Goal: Task Accomplishment & Management: Complete application form

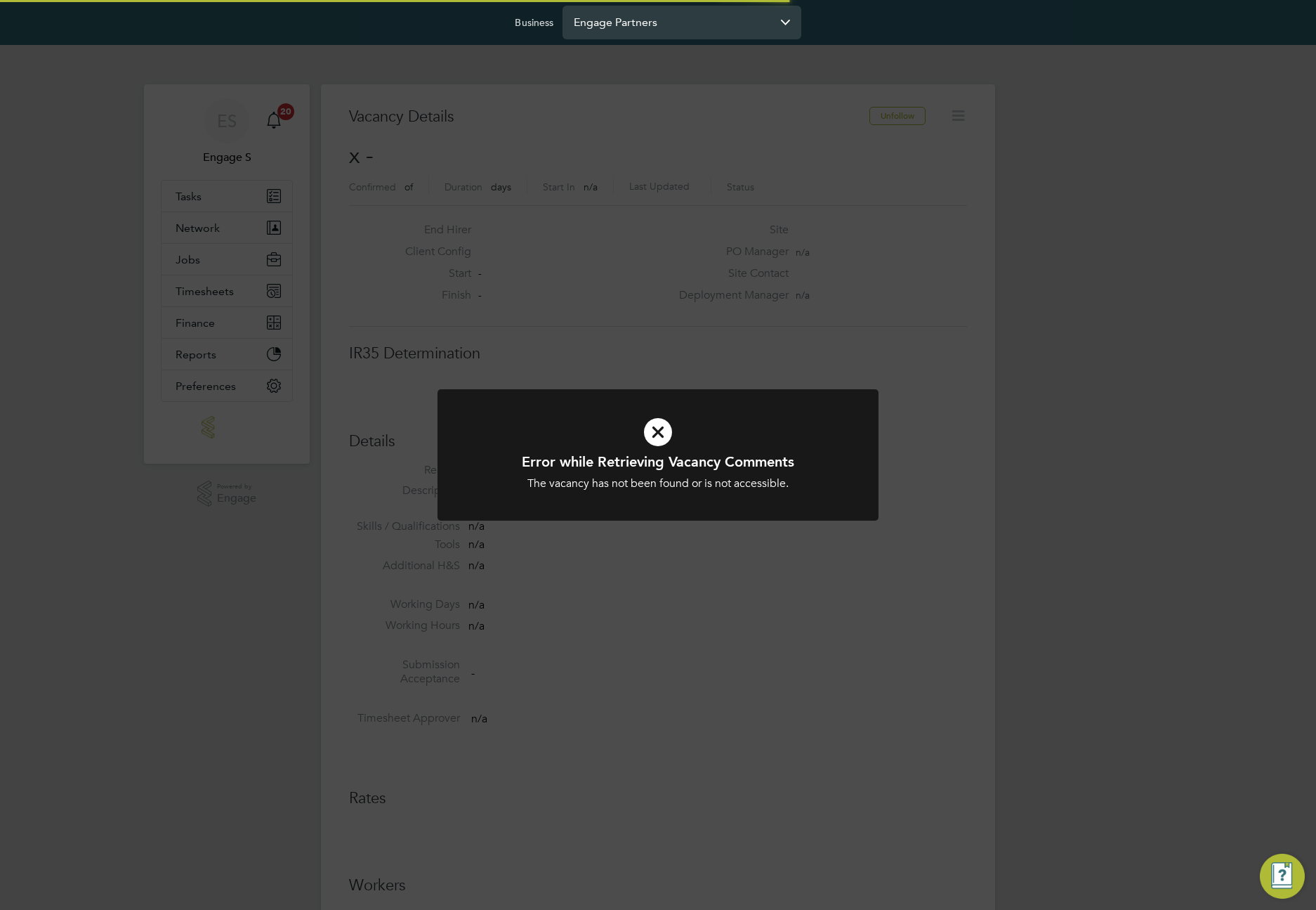
scroll to position [22, 303]
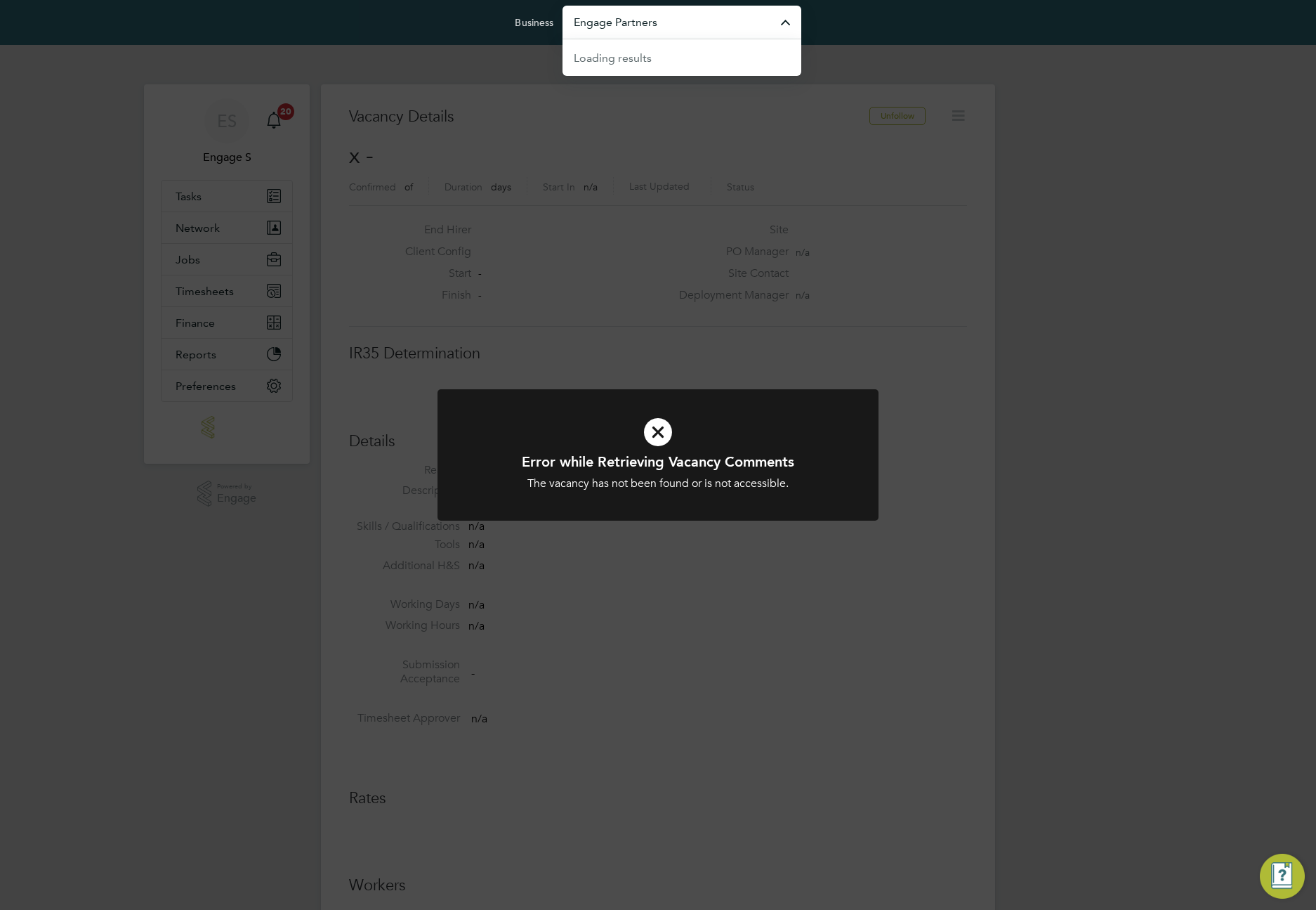
click at [668, 29] on input "Engage Partners" at bounding box center [682, 22] width 239 height 33
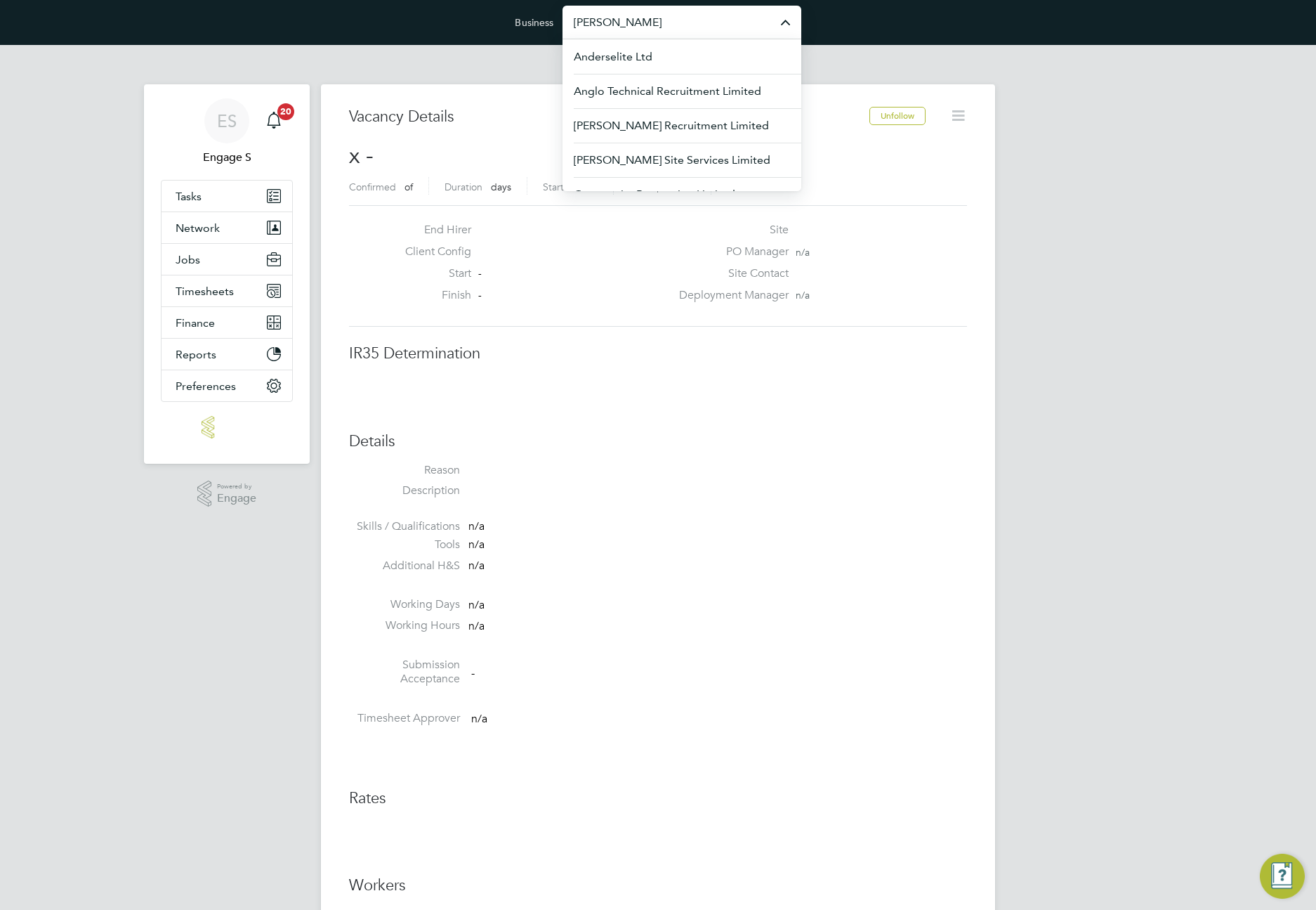
click at [663, 21] on input "[PERSON_NAME]" at bounding box center [682, 22] width 239 height 33
click at [658, 60] on span "Demo ENGAGE Agency" at bounding box center [635, 57] width 123 height 17
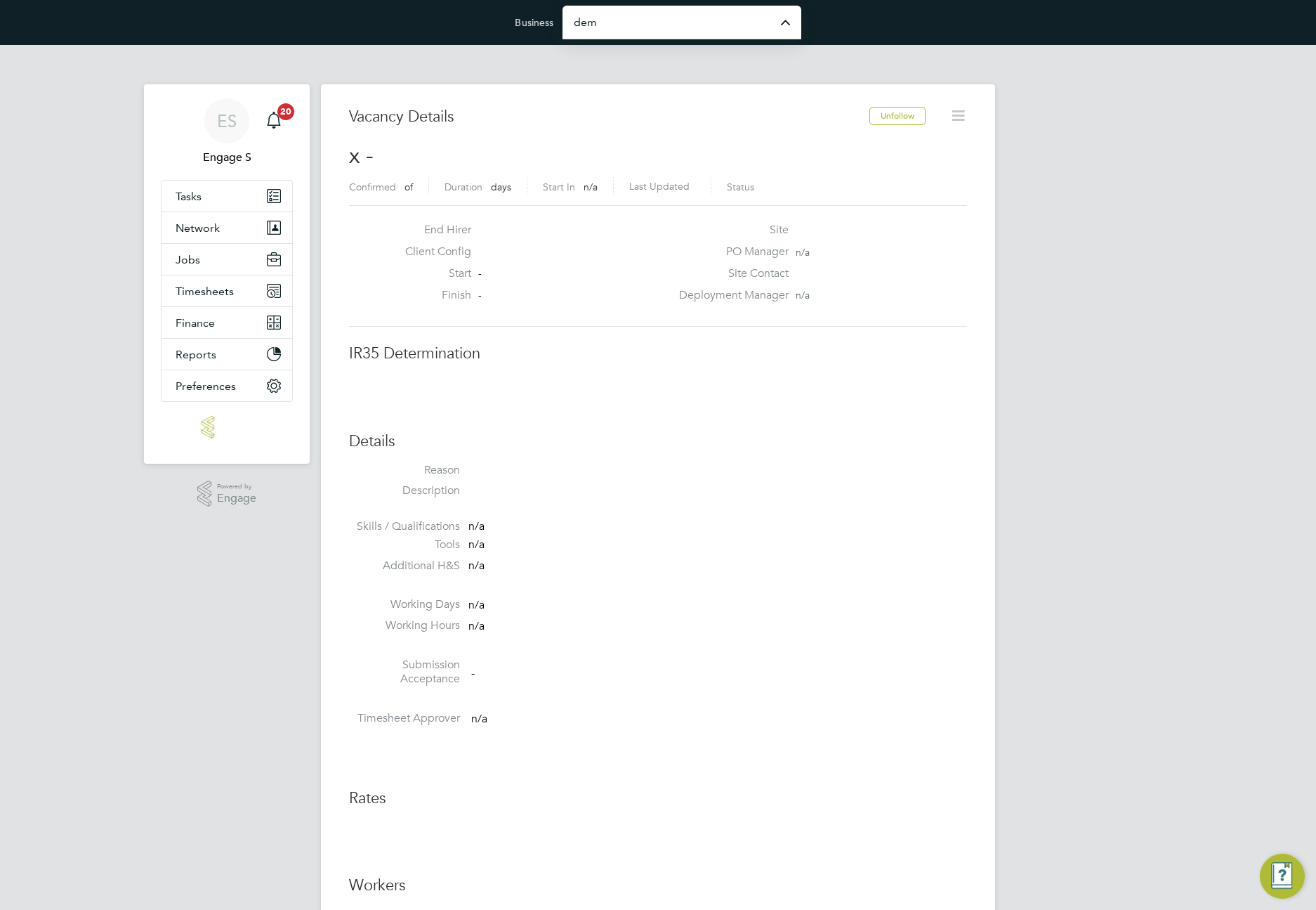
type input "Demo ENGAGE Agency"
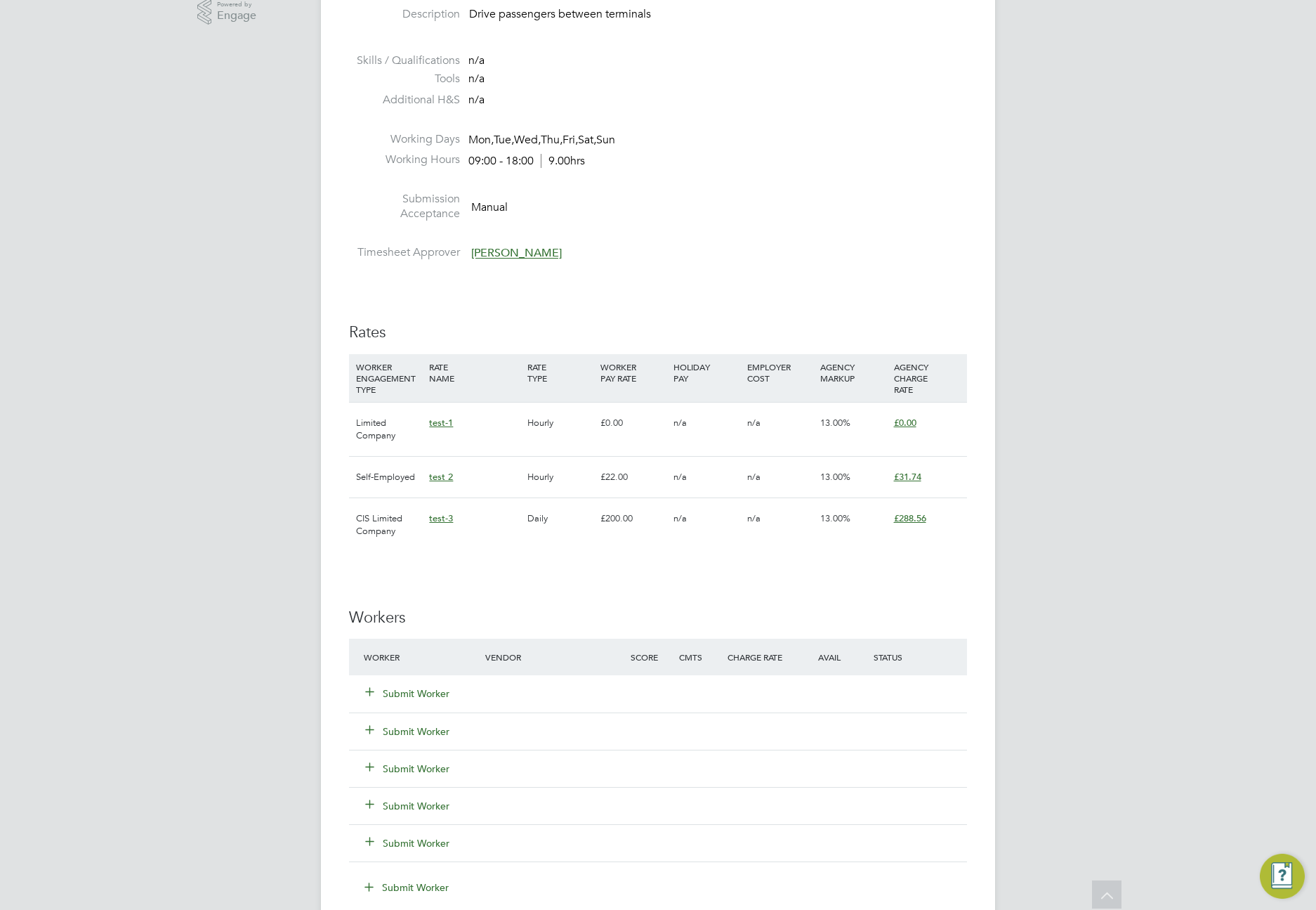
scroll to position [680, 0]
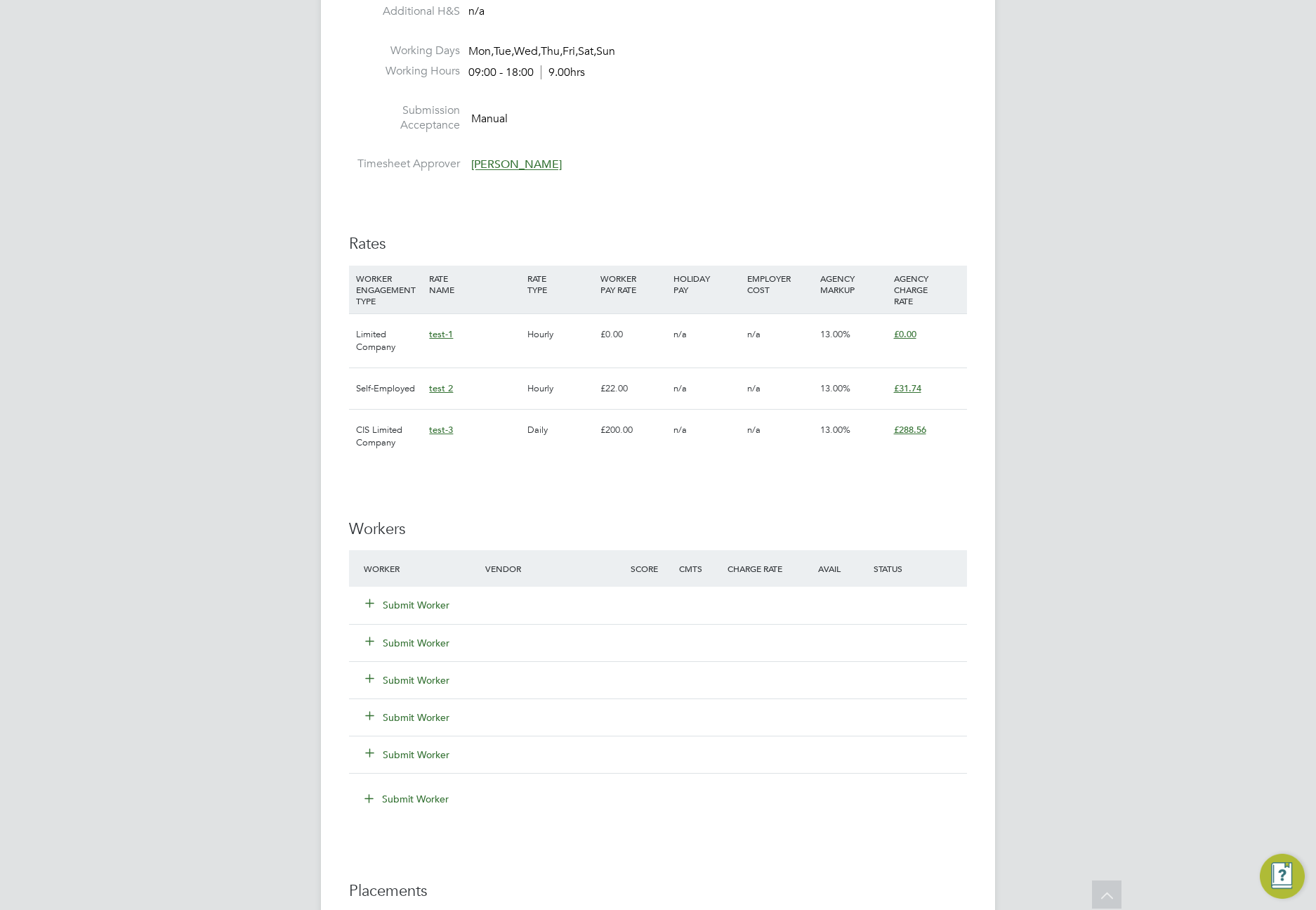
click at [419, 683] on button "Submit Worker" at bounding box center [408, 680] width 85 height 14
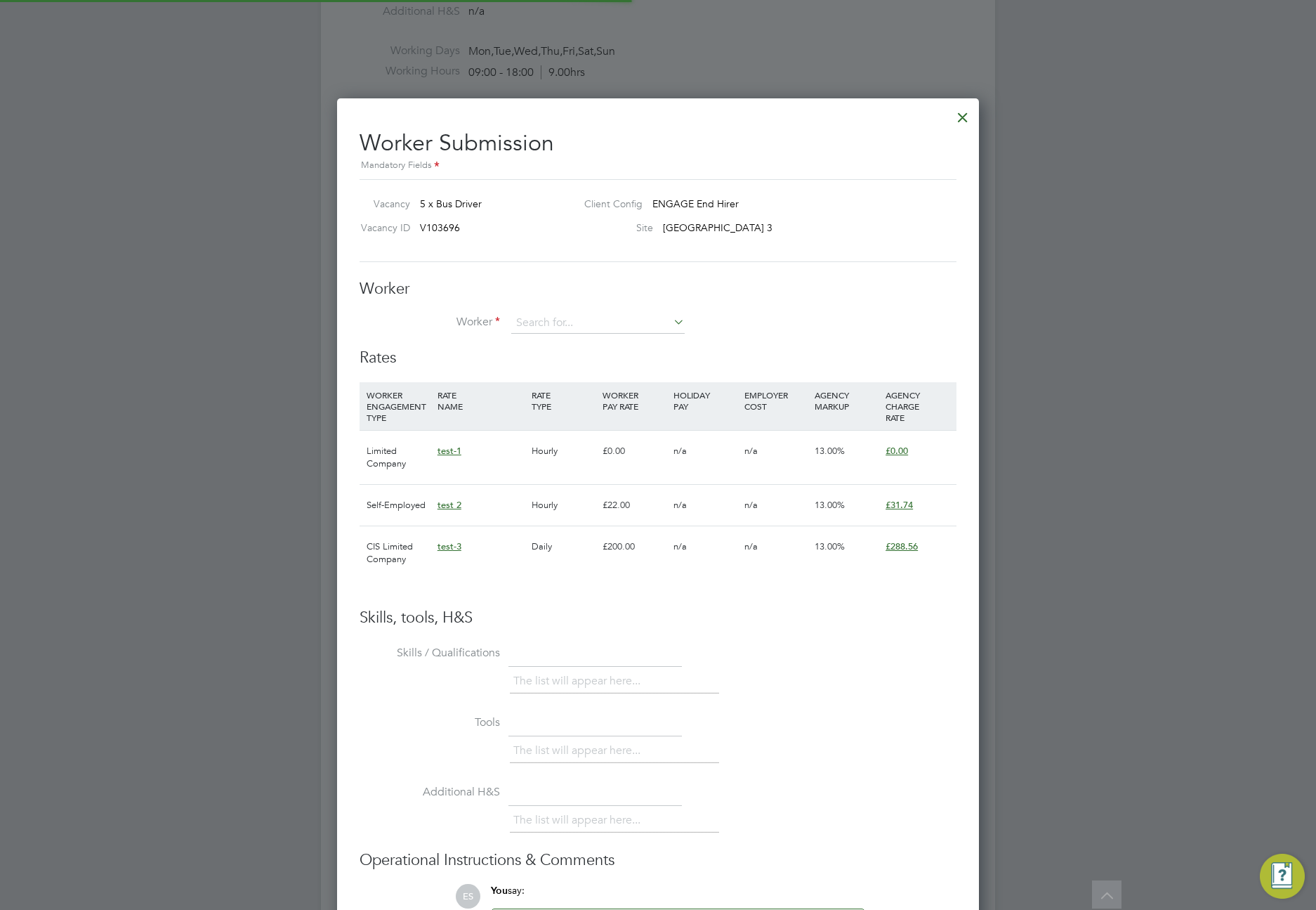
scroll to position [41, 96]
type input "l"
type input "a"
click at [555, 360] on li "+ Add new" at bounding box center [598, 362] width 175 height 19
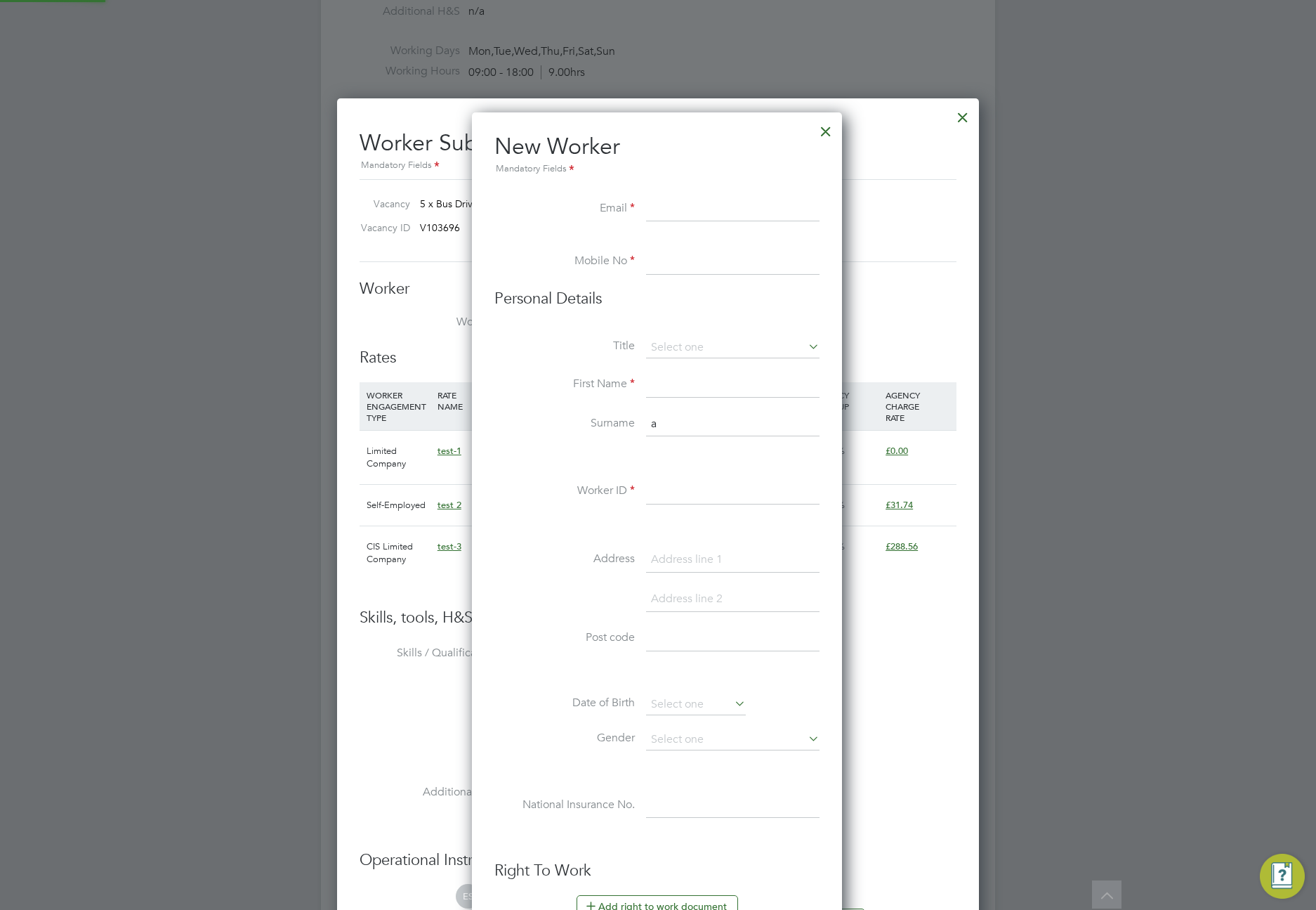
click at [672, 205] on input at bounding box center [733, 209] width 174 height 25
type input "newworker1@gmail.com"
click at [731, 259] on input at bounding box center [733, 261] width 174 height 25
type input "+381642233012"
click at [721, 388] on input at bounding box center [733, 385] width 174 height 25
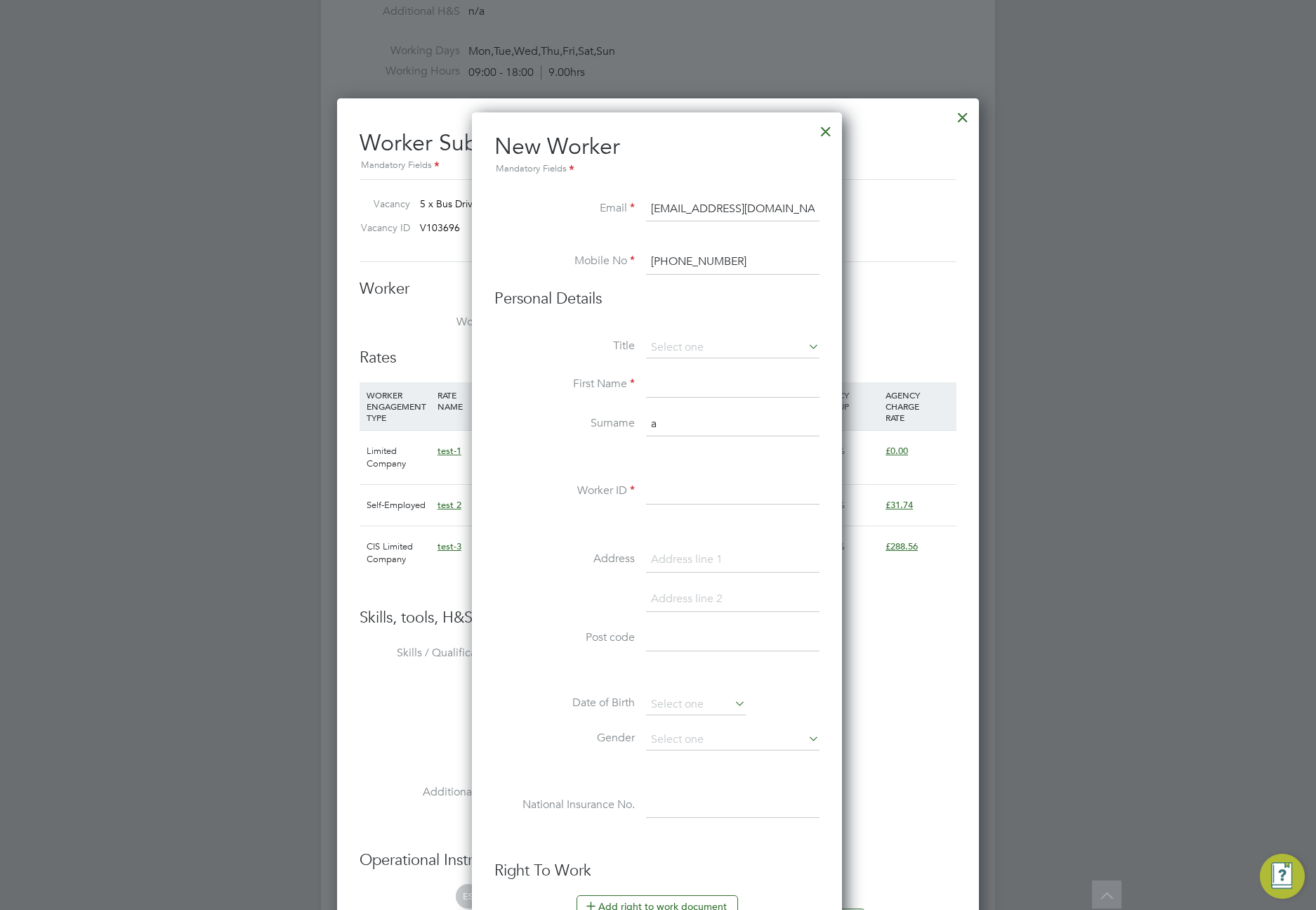
type input "Luka"
click at [715, 554] on input "Jelene Anzujske 3/5" at bounding box center [733, 559] width 174 height 25
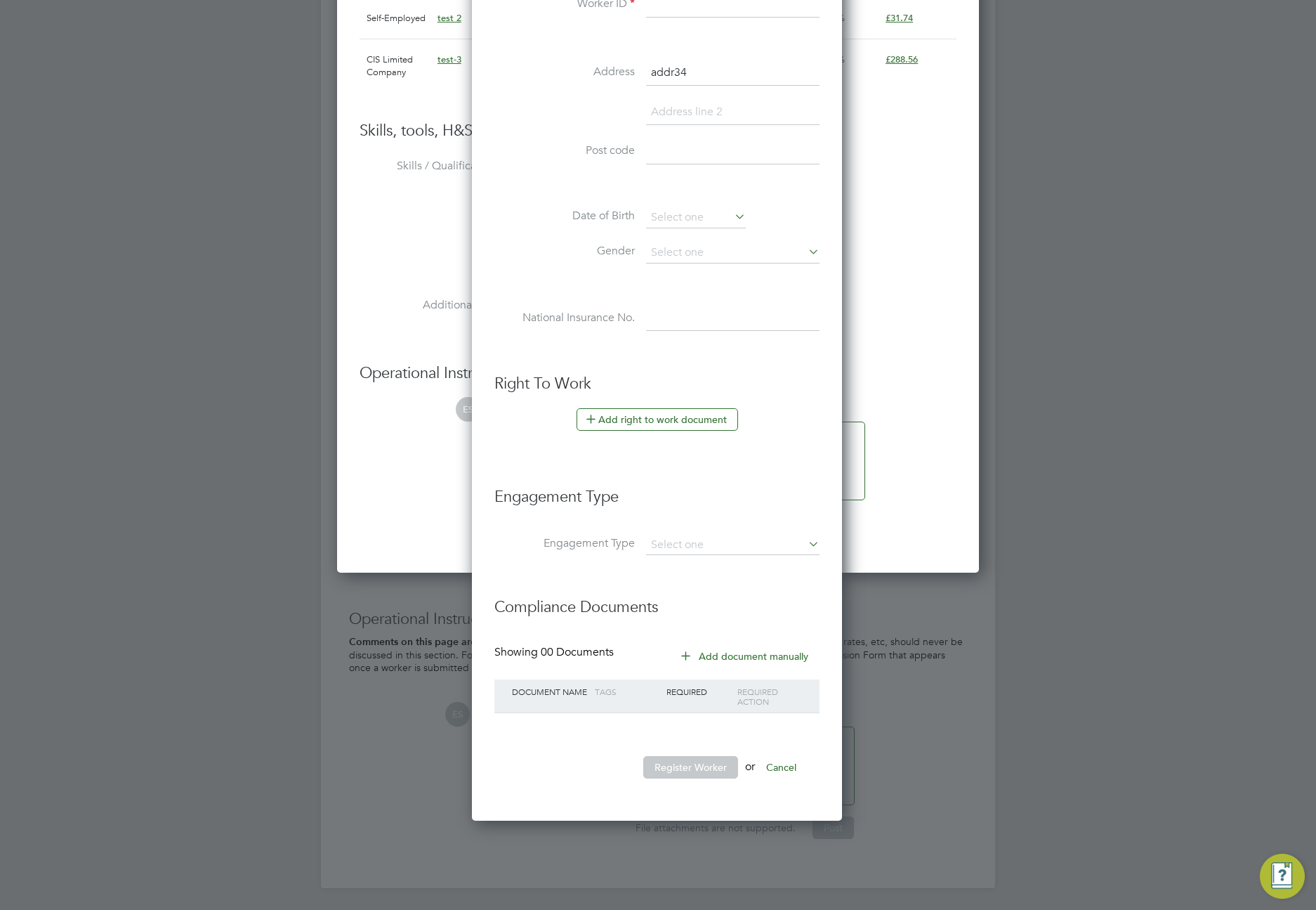
type input "addr34"
click at [685, 778] on li "Register Worker or Cancel" at bounding box center [658, 775] width 326 height 37
click at [684, 766] on button "Register Worker" at bounding box center [691, 767] width 95 height 22
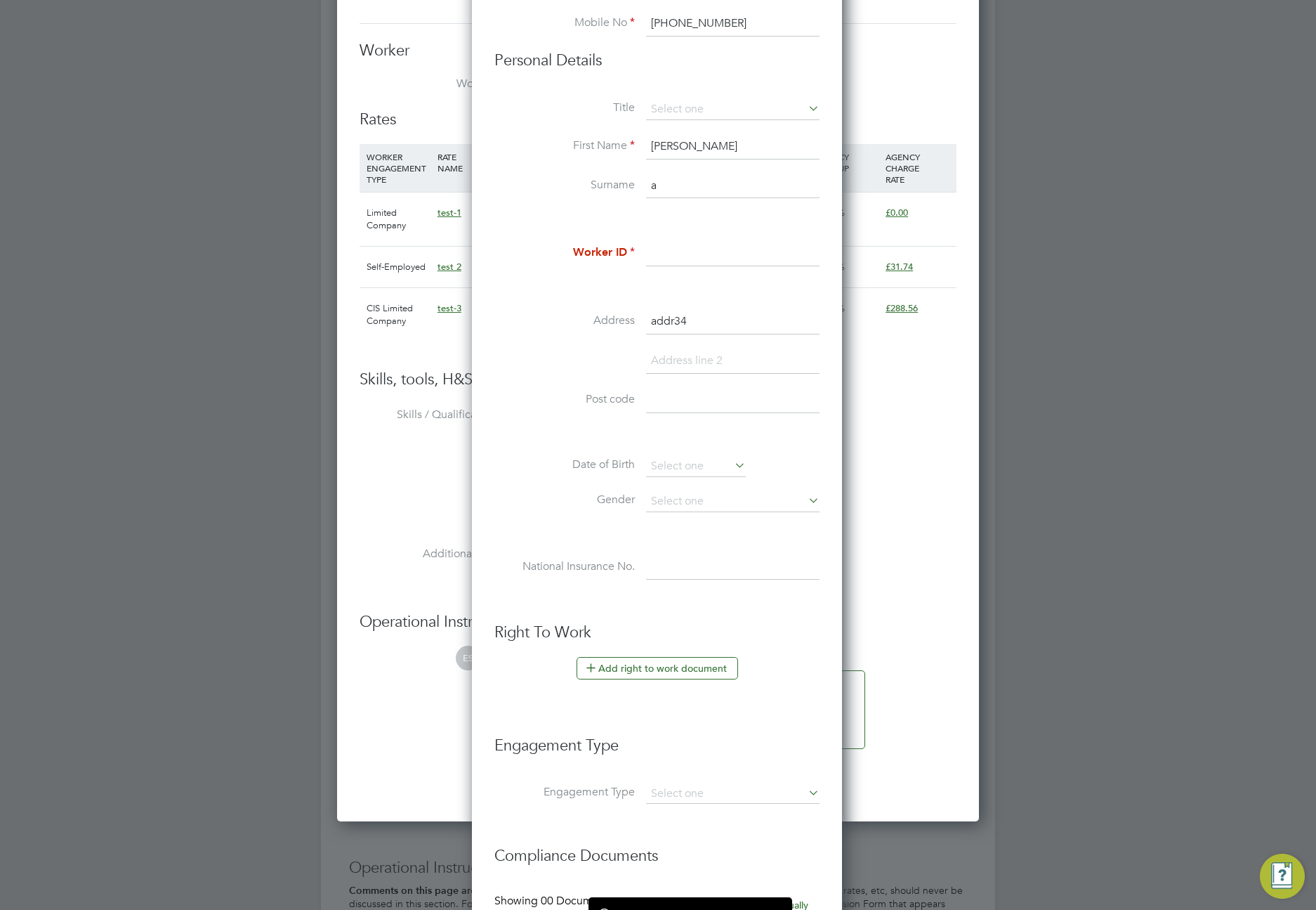
click at [674, 249] on input at bounding box center [733, 253] width 174 height 25
type input "54656231"
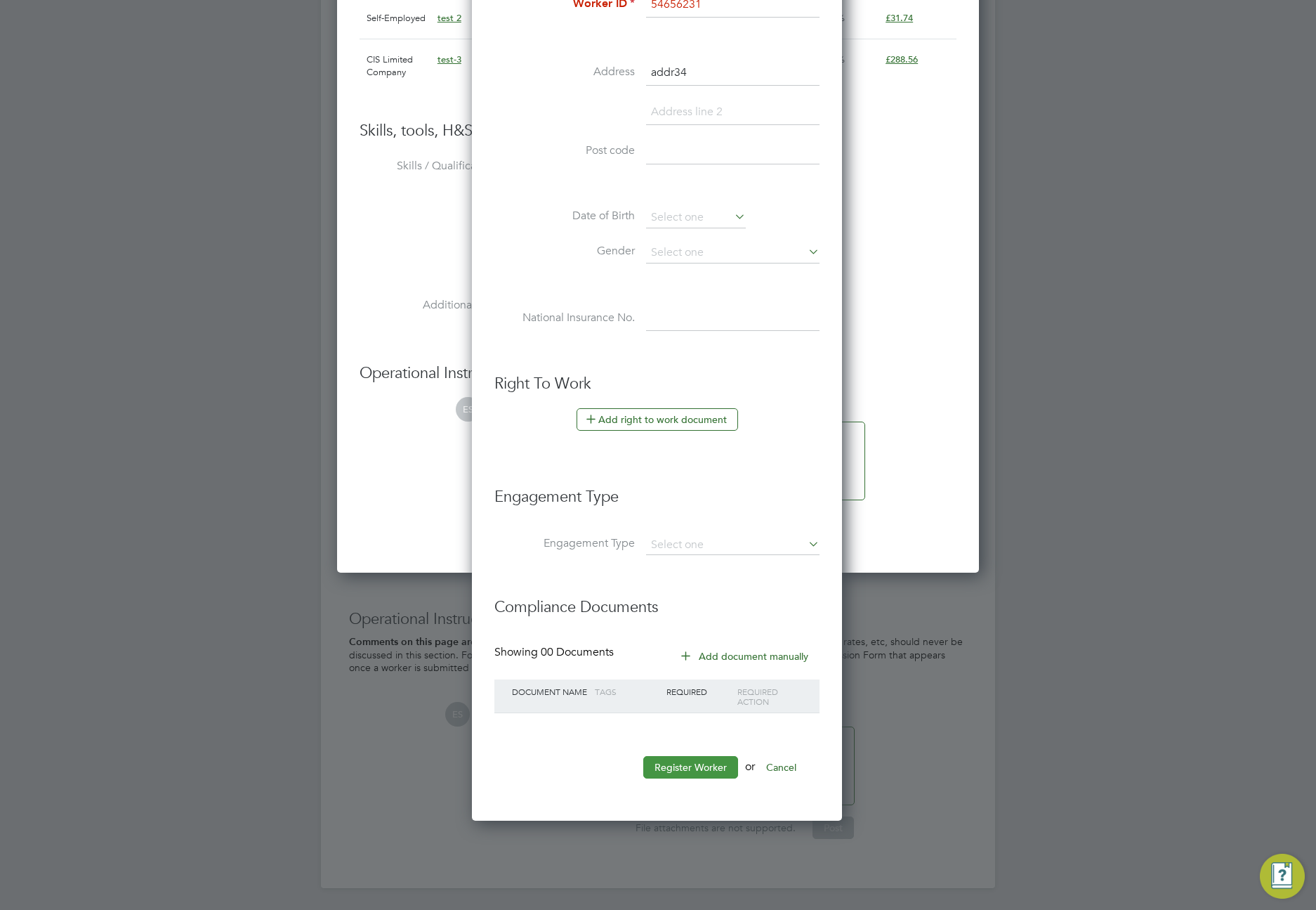
click at [689, 763] on button "Register Worker" at bounding box center [691, 767] width 95 height 22
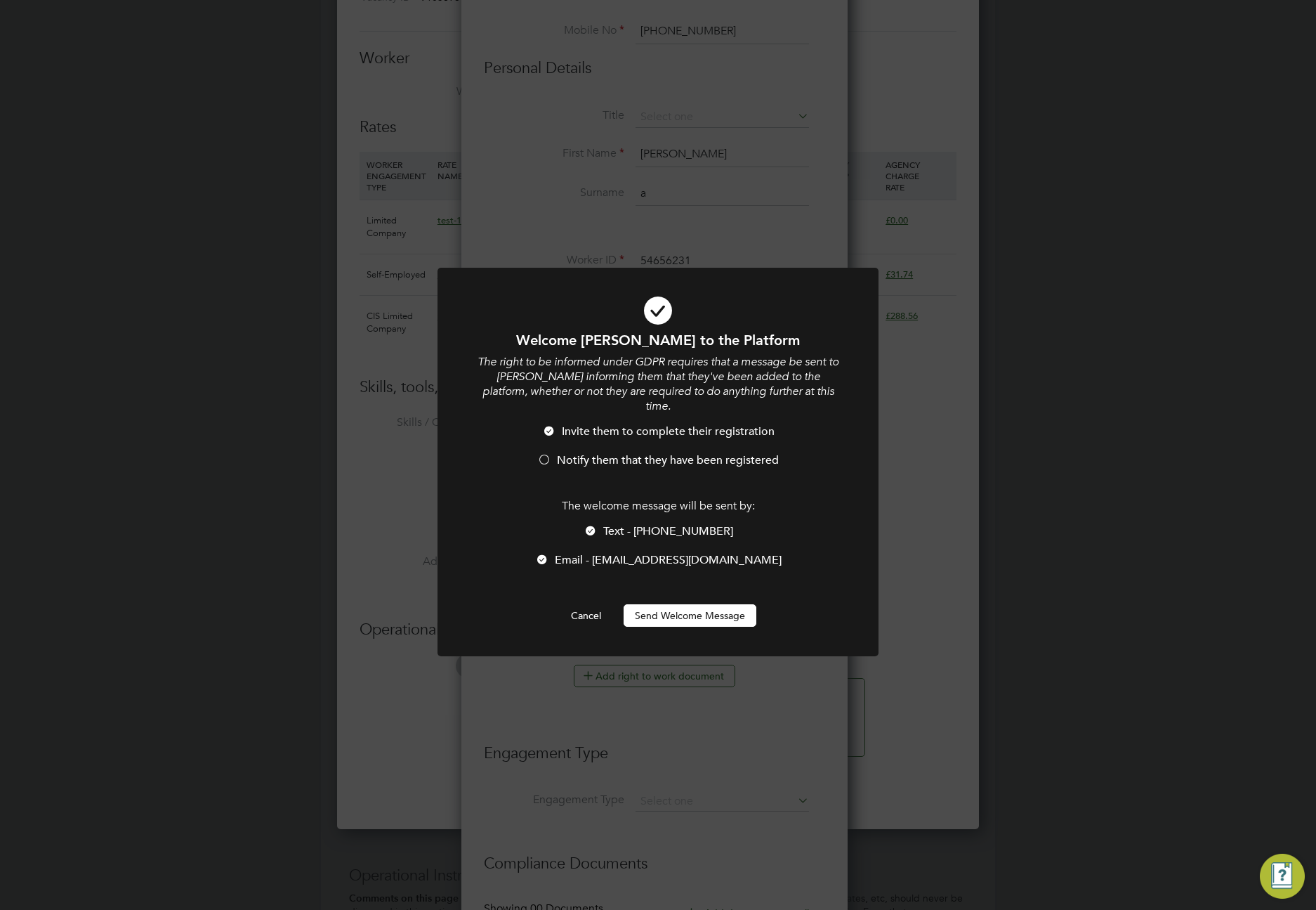
click at [596, 525] on div at bounding box center [590, 532] width 14 height 14
click at [685, 605] on button "Send Welcome Message" at bounding box center [690, 616] width 132 height 22
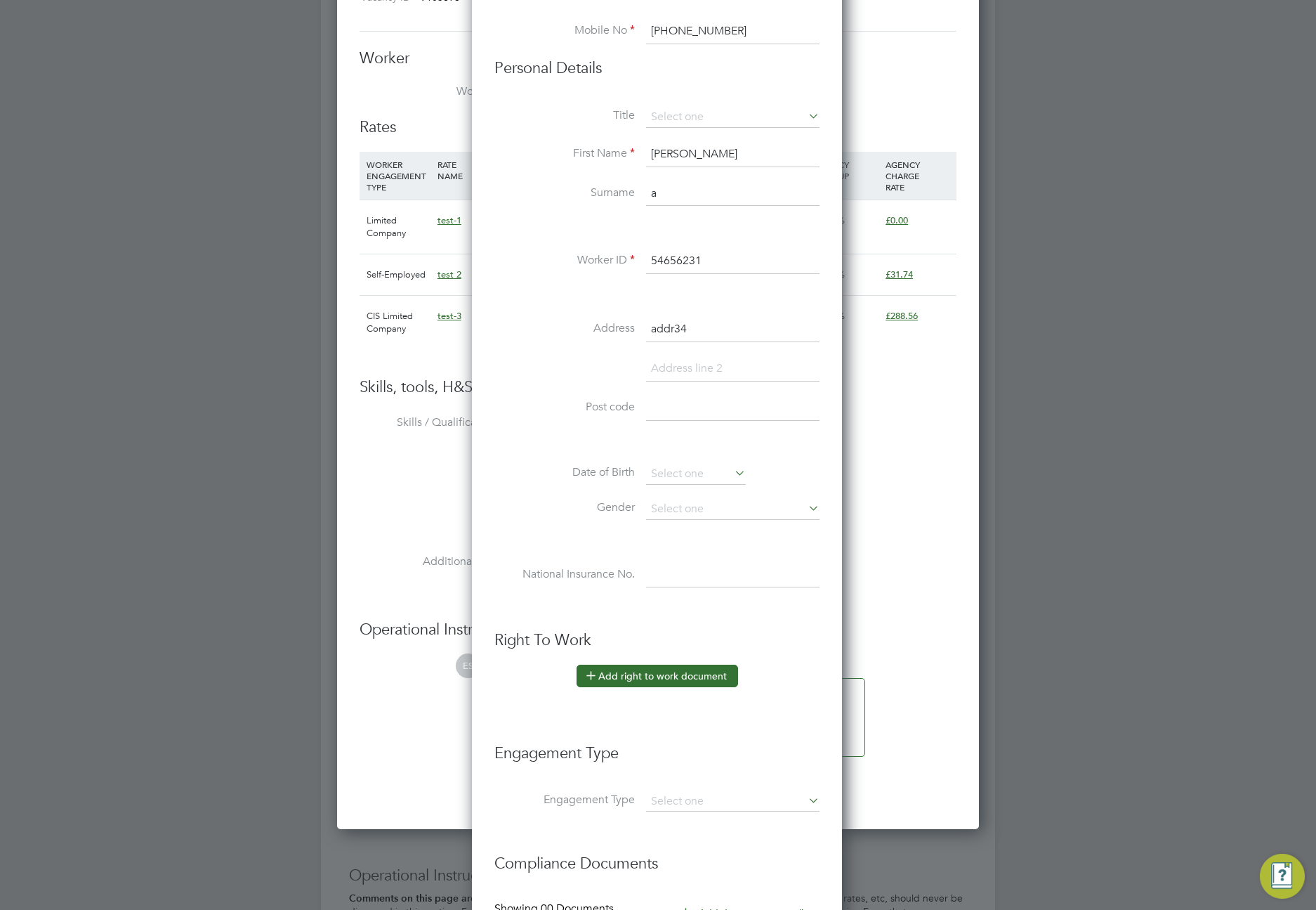
type input "Luka a (54656231)"
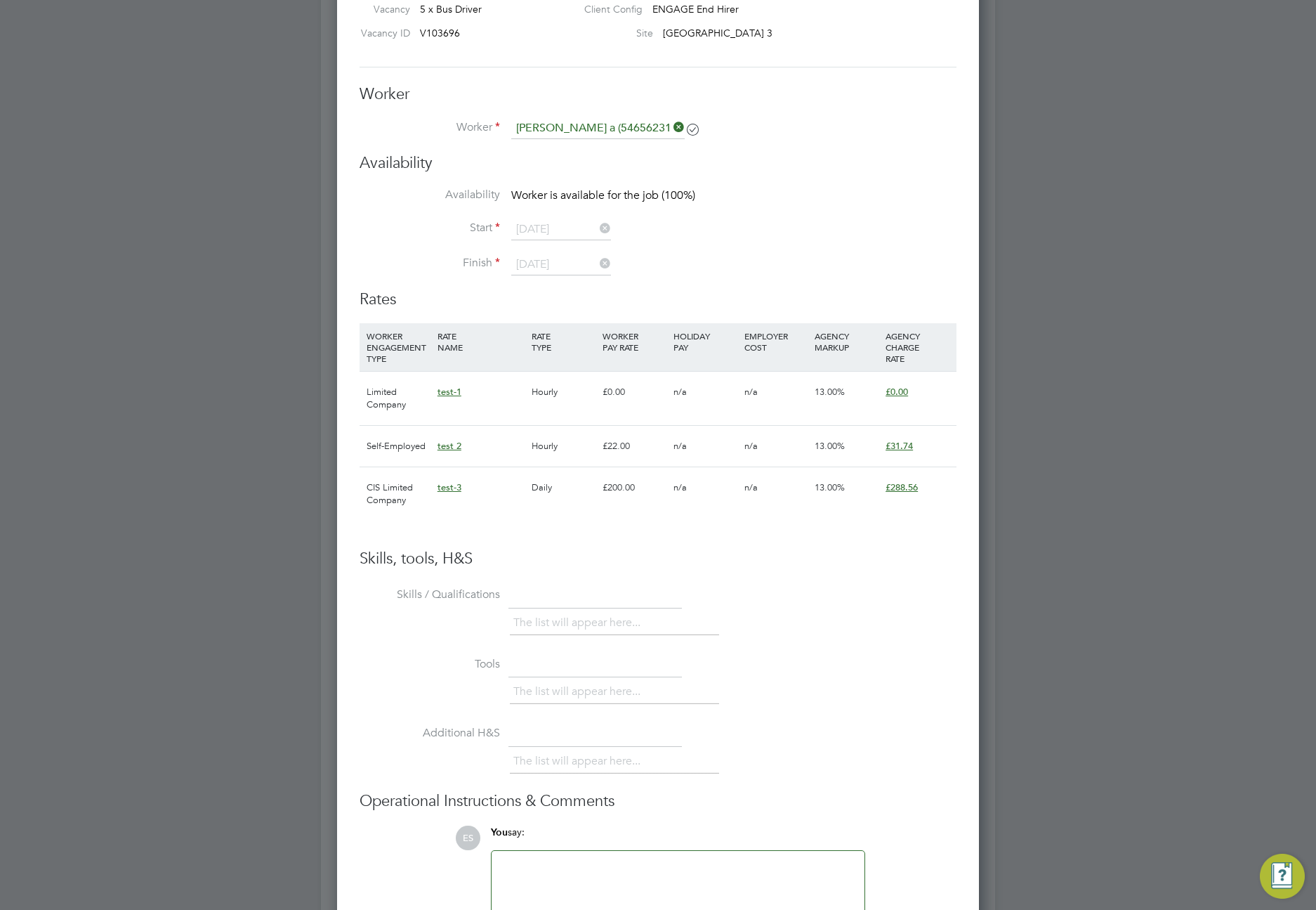
click at [548, 151] on li "Worker Luka a (54656231)" at bounding box center [658, 135] width 597 height 35
click at [546, 162] on h3 "Availability" at bounding box center [658, 163] width 597 height 20
click at [575, 199] on span "Worker is available for the job (100%)" at bounding box center [603, 195] width 184 height 14
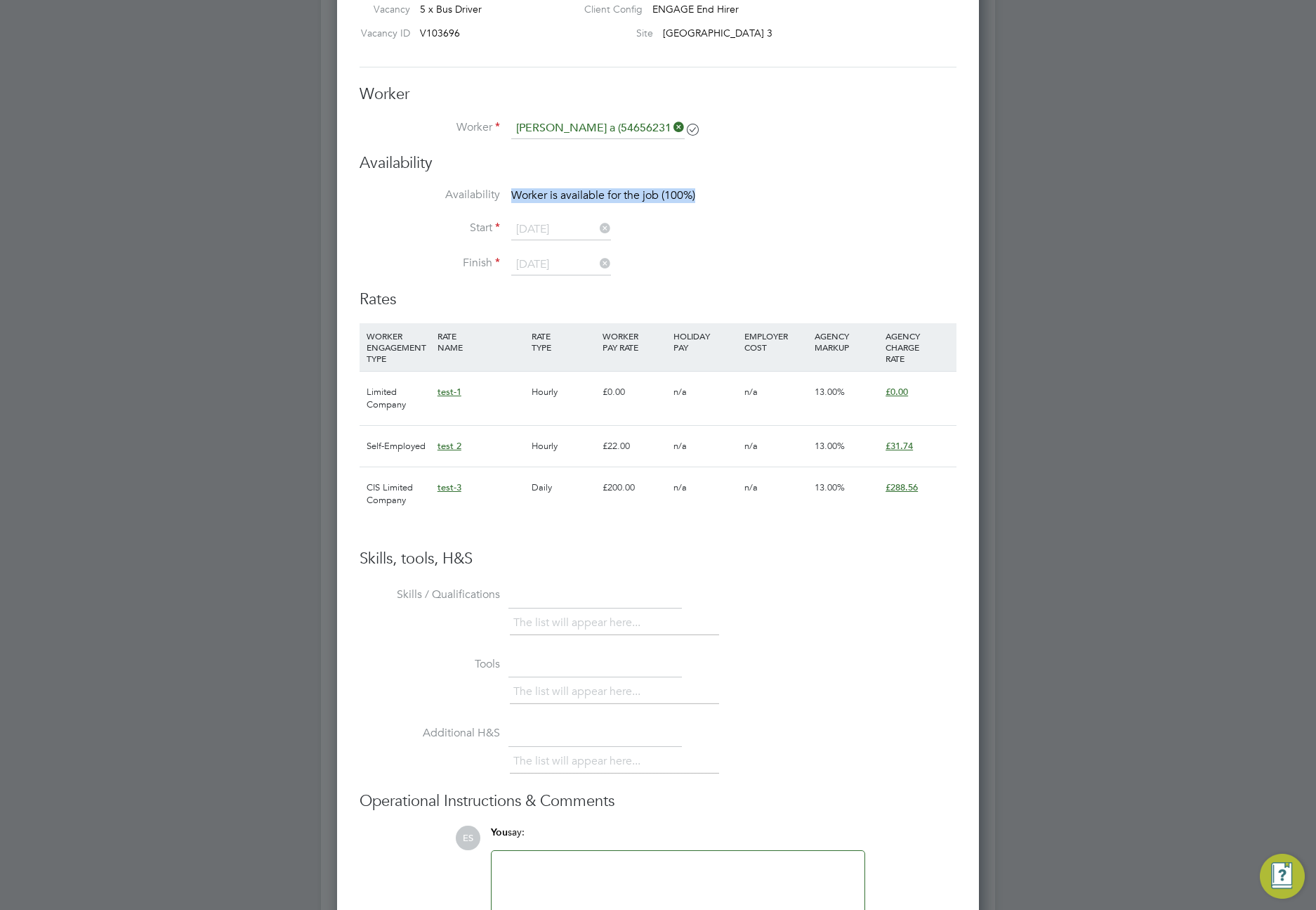
click at [575, 199] on span "Worker is available for the job (100%)" at bounding box center [603, 195] width 184 height 14
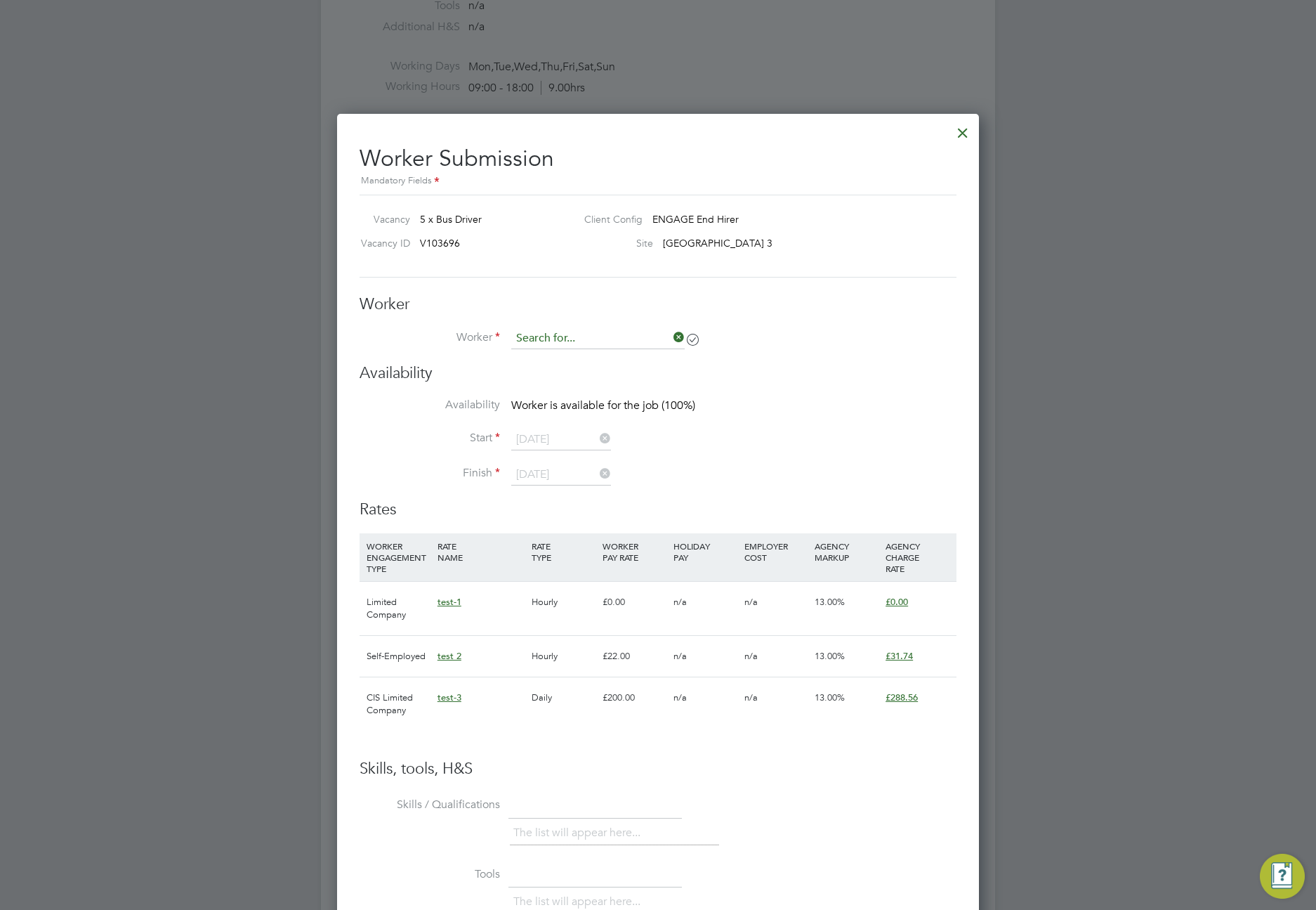
scroll to position [962, 643]
click at [632, 340] on input at bounding box center [598, 339] width 174 height 21
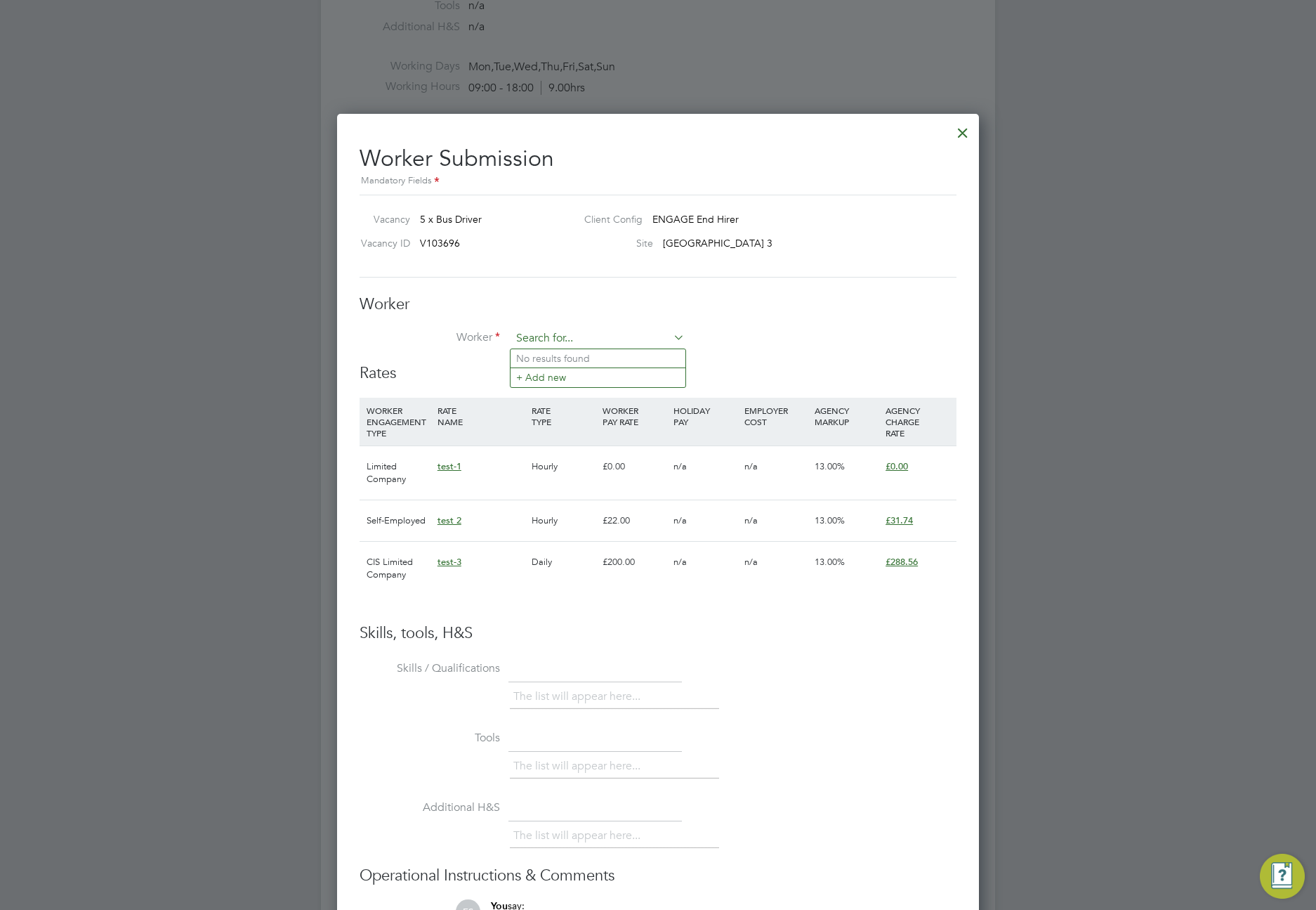
click at [620, 341] on input at bounding box center [598, 339] width 174 height 21
click at [620, 352] on li "Lu ka A (54656231)" at bounding box center [598, 359] width 175 height 19
type input "Luka A (54656231)"
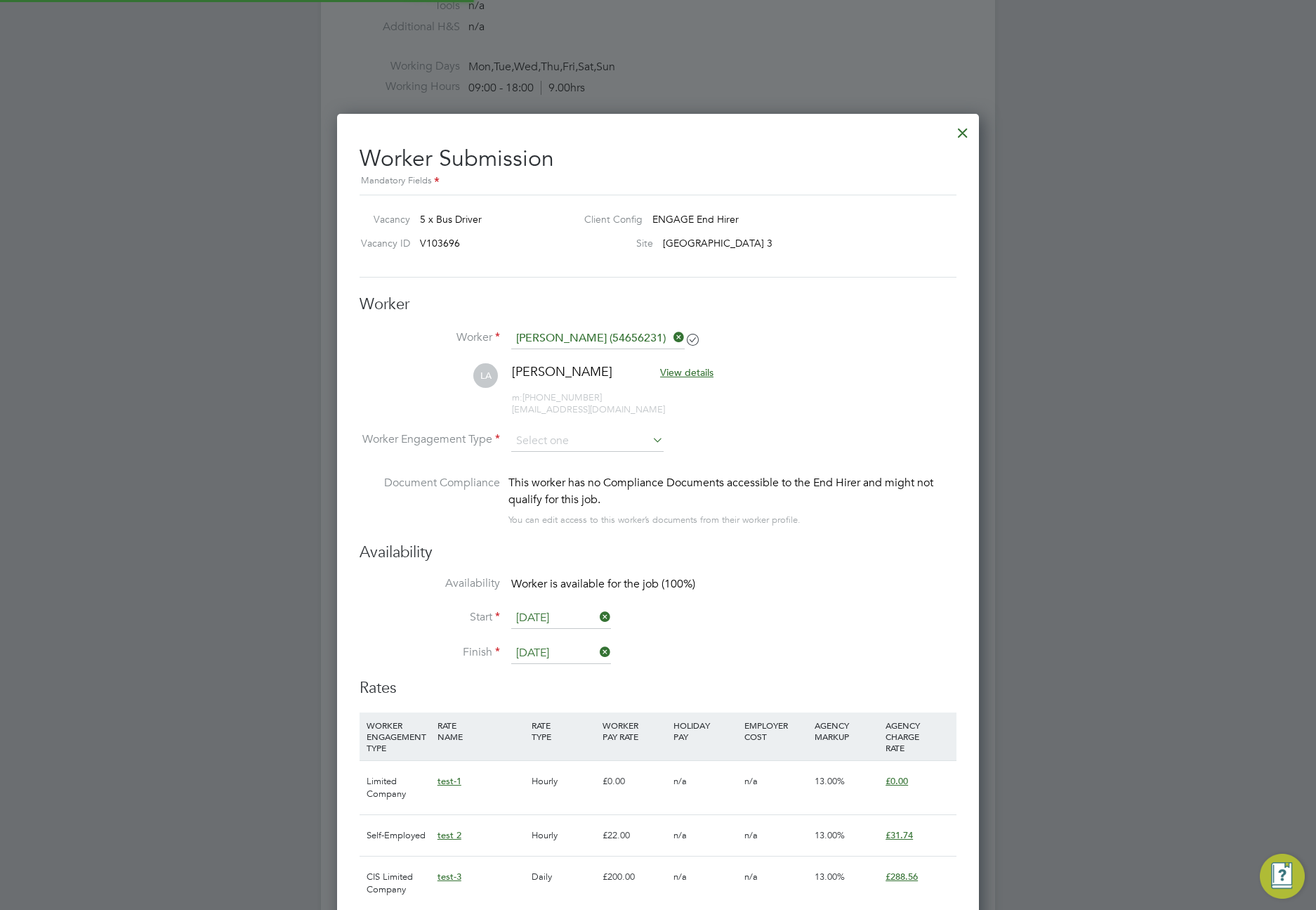
scroll to position [1276, 643]
click at [555, 448] on input at bounding box center [588, 441] width 153 height 21
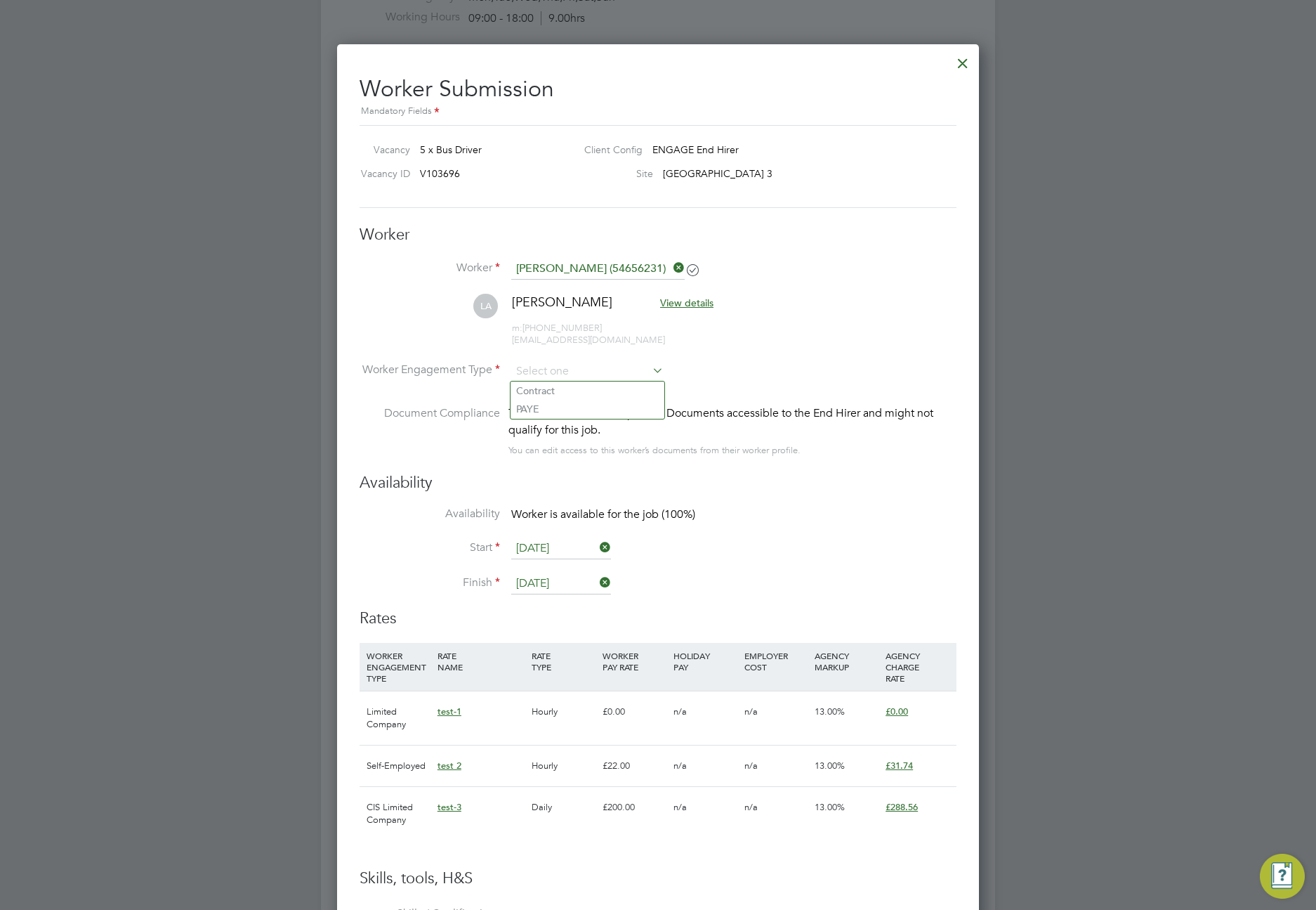
scroll to position [826, 0]
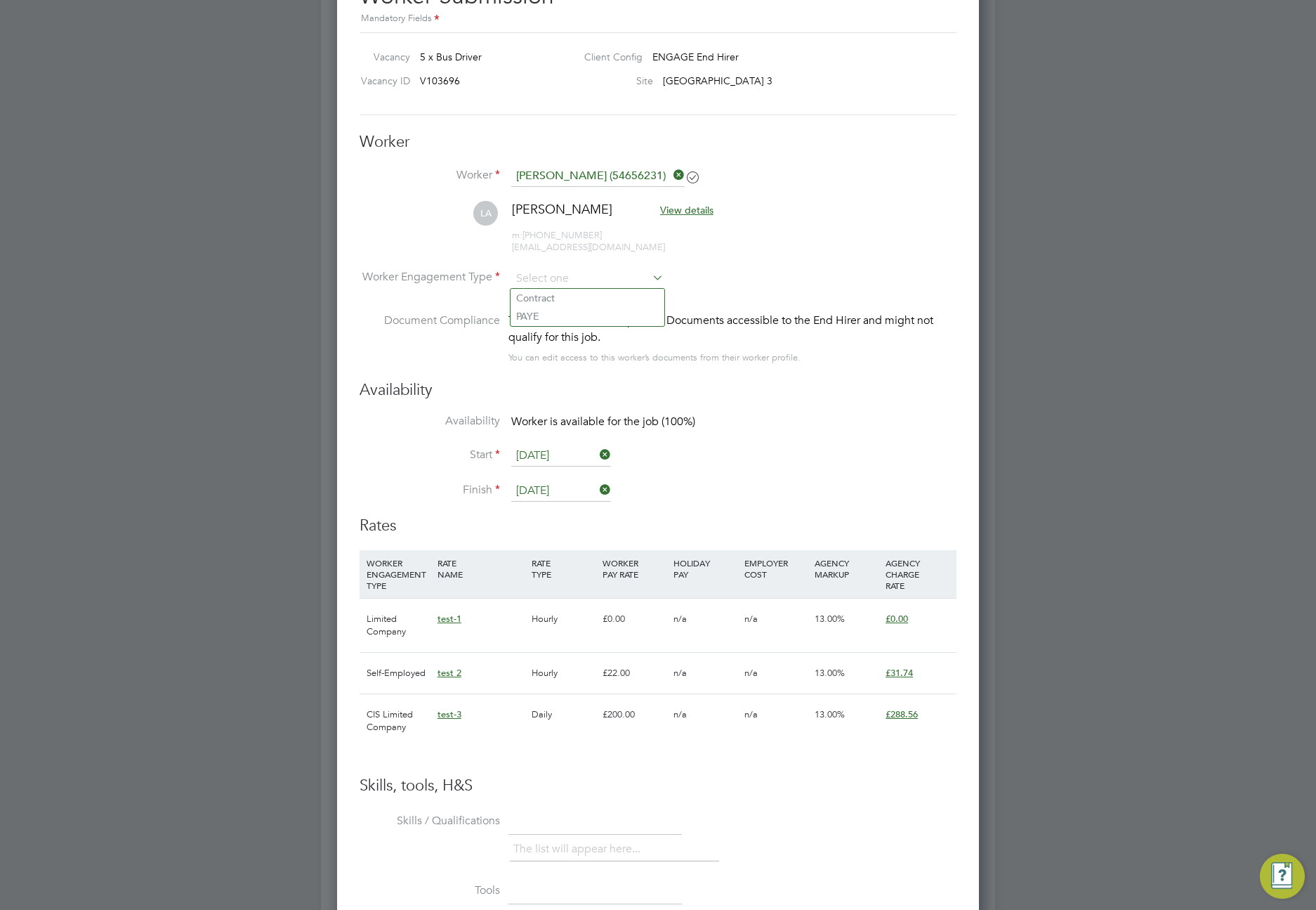
click at [777, 323] on div "This worker has no Compliance Documents accessible to the End Hirer and might n…" at bounding box center [732, 328] width 448 height 34
click at [608, 272] on input at bounding box center [588, 279] width 153 height 21
click at [644, 319] on li "PAYE" at bounding box center [587, 317] width 154 height 18
type input "PAYE"
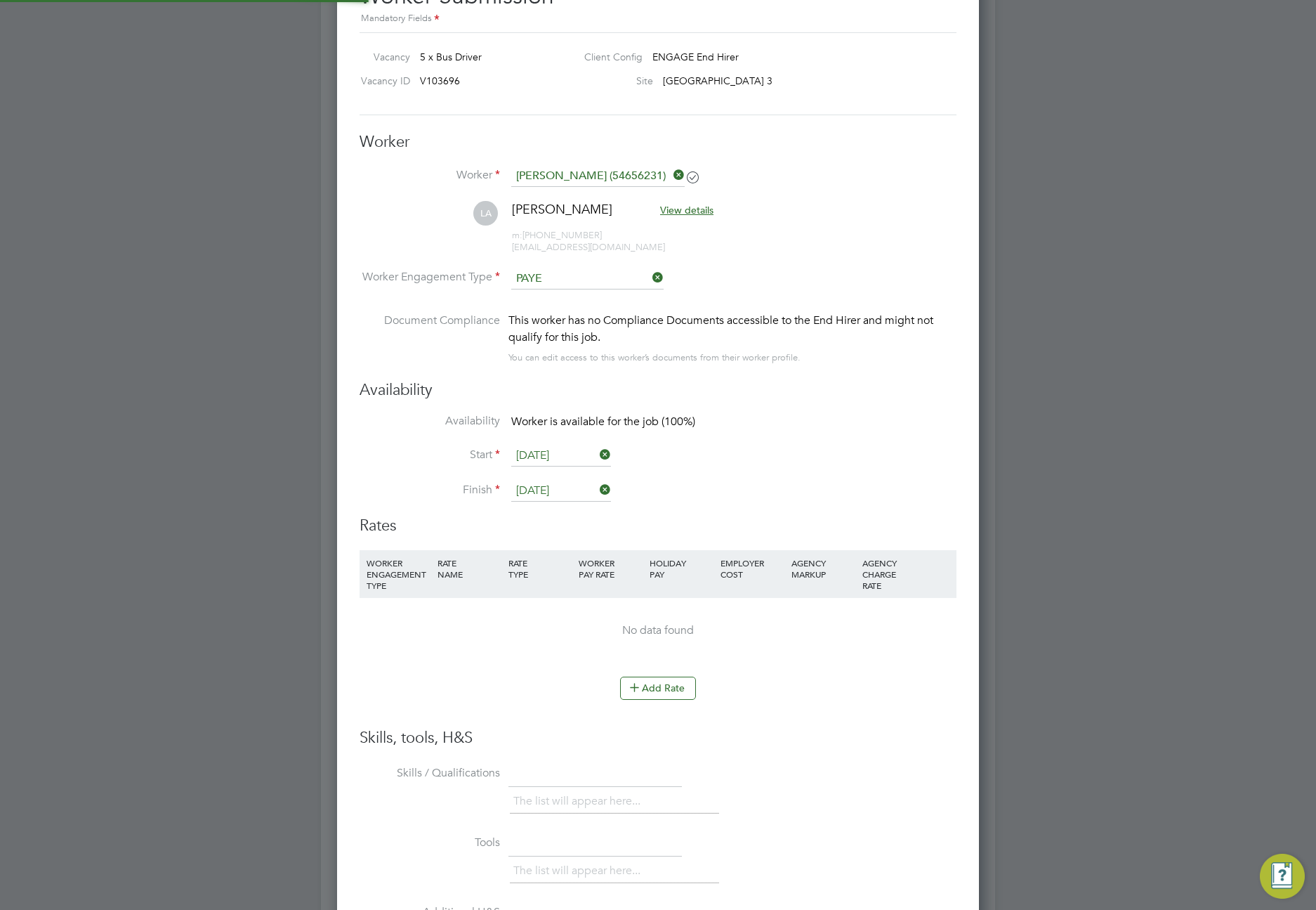
scroll to position [7, 7]
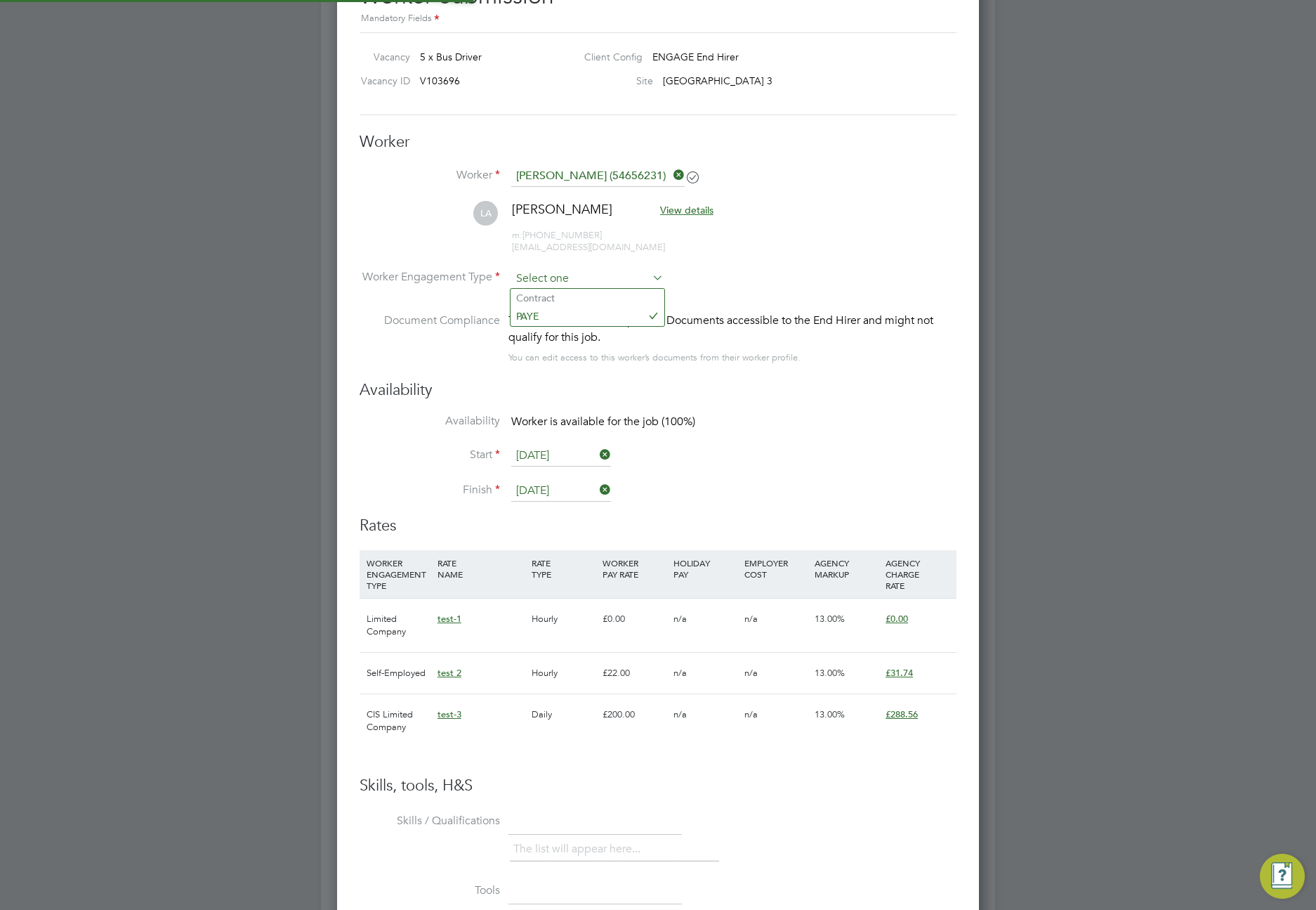
click at [629, 284] on input at bounding box center [588, 279] width 153 height 21
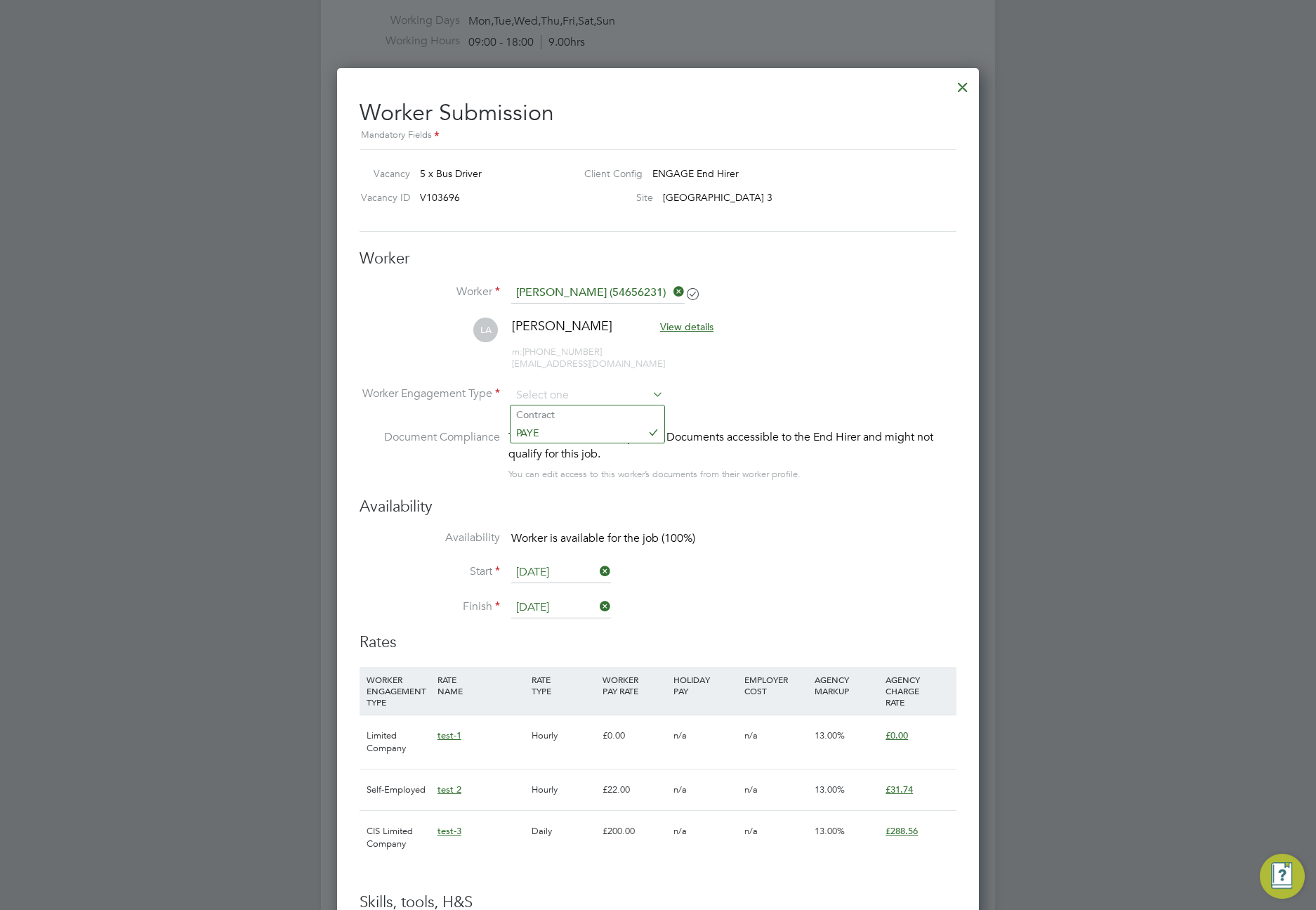
scroll to position [660, 0]
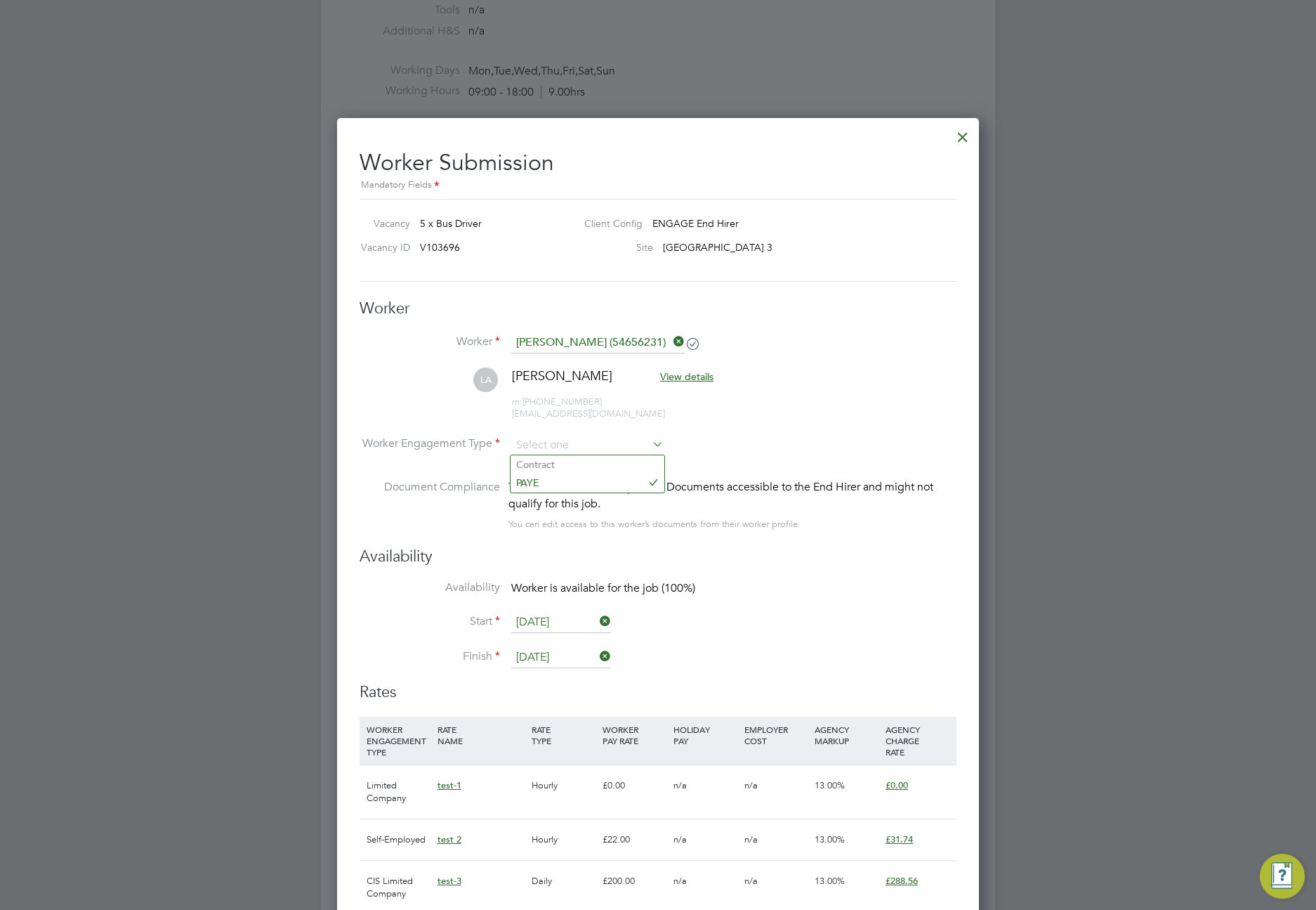
click at [599, 408] on span "newworker1@gmail.com" at bounding box center [589, 413] width 153 height 12
click at [660, 375] on span "View details" at bounding box center [687, 376] width 53 height 13
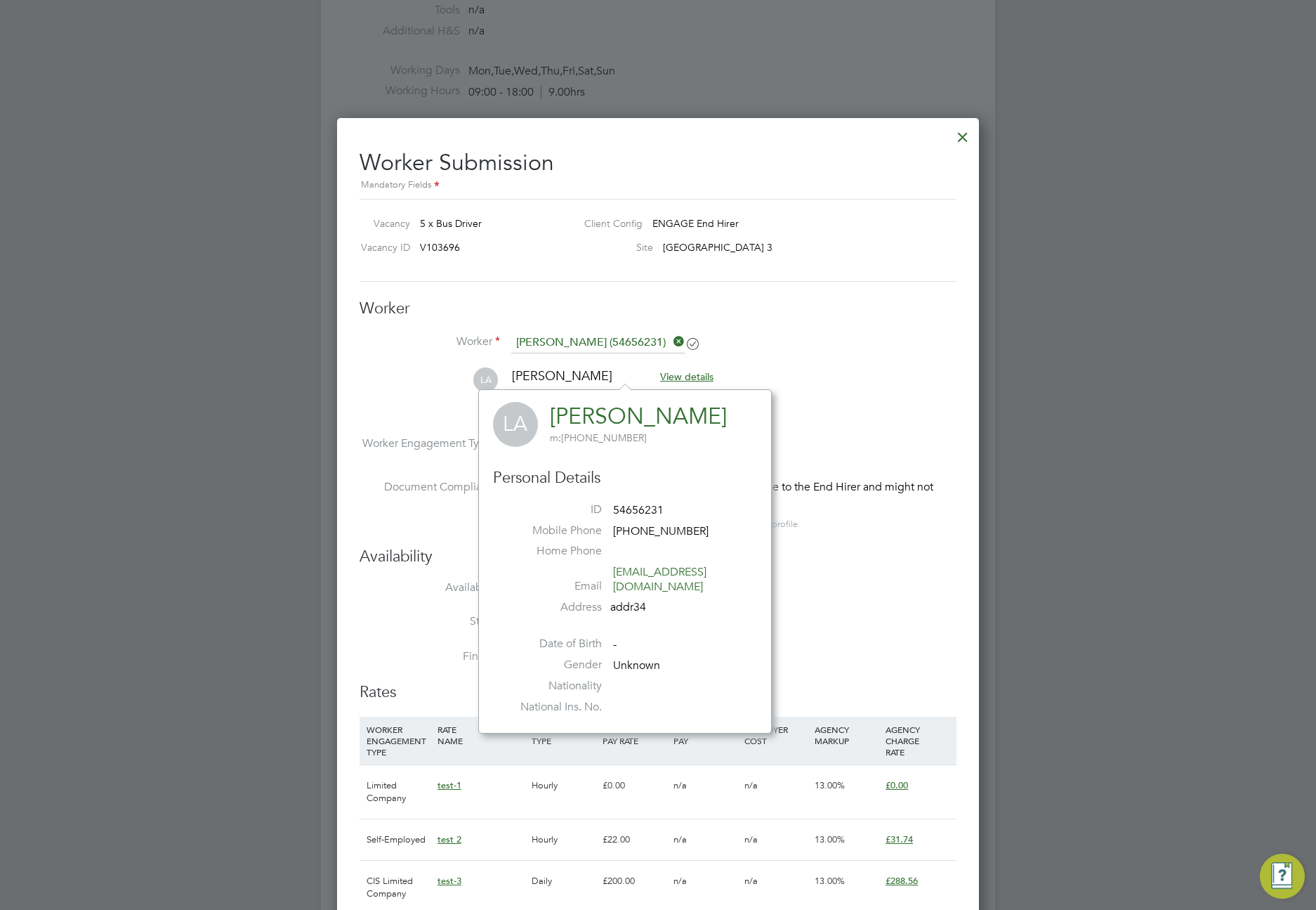
click at [592, 432] on span "m: +381642233012" at bounding box center [598, 438] width 97 height 13
click at [805, 388] on li "LA Luka A View details m: +381642233012 newworker1@gmail.com" at bounding box center [658, 400] width 597 height 67
